Goal: Navigation & Orientation: Find specific page/section

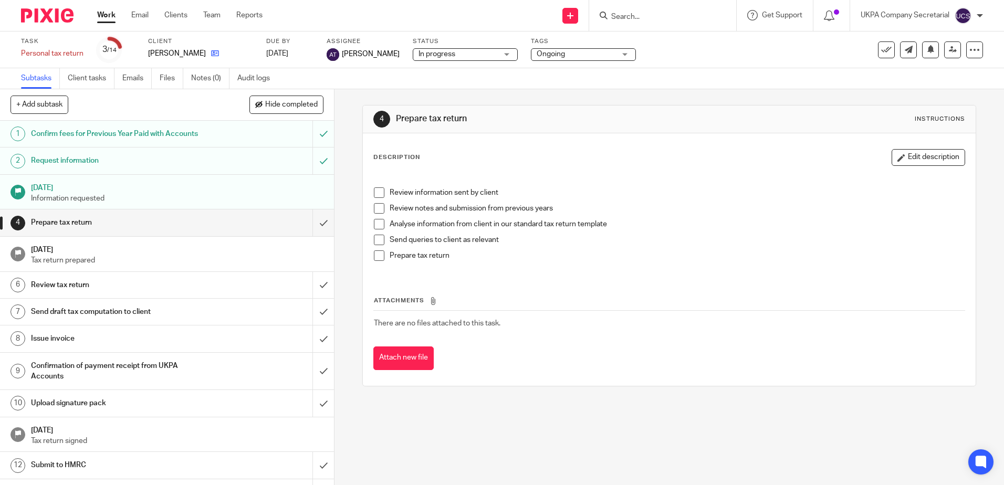
click at [211, 51] on link at bounding box center [212, 53] width 13 height 11
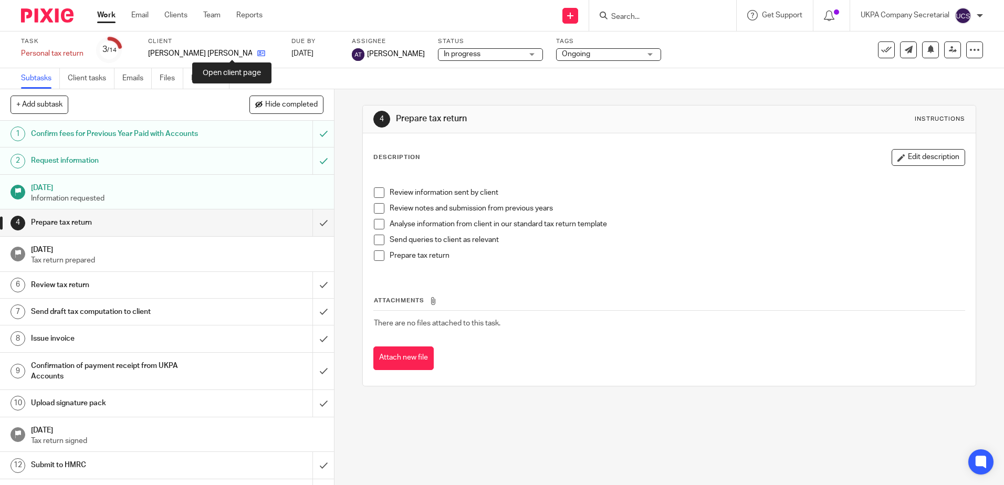
click at [257, 53] on icon at bounding box center [261, 53] width 8 height 8
